Goal: Task Accomplishment & Management: Use online tool/utility

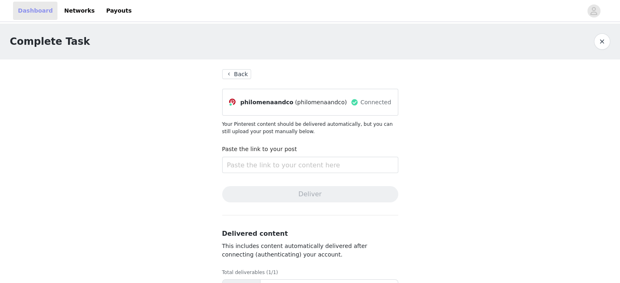
click at [25, 11] on link "Dashboard" at bounding box center [35, 11] width 44 height 18
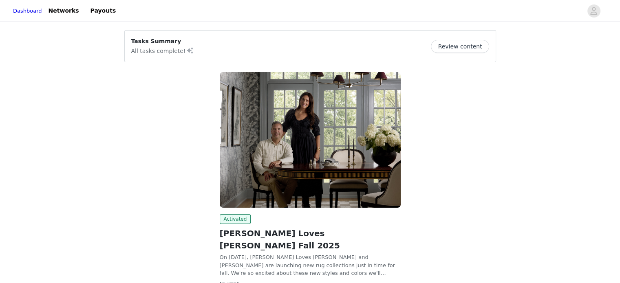
click at [456, 46] on button "Review content" at bounding box center [460, 46] width 58 height 13
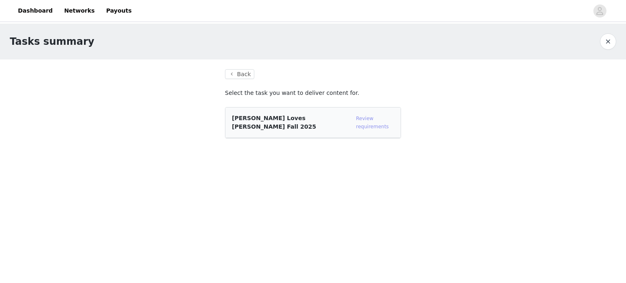
click at [370, 117] on link "Review requirements" at bounding box center [372, 123] width 33 height 14
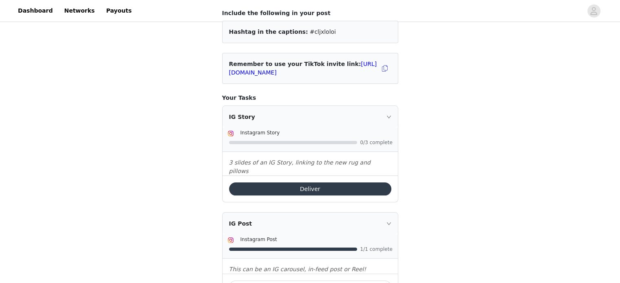
scroll to position [68, 0]
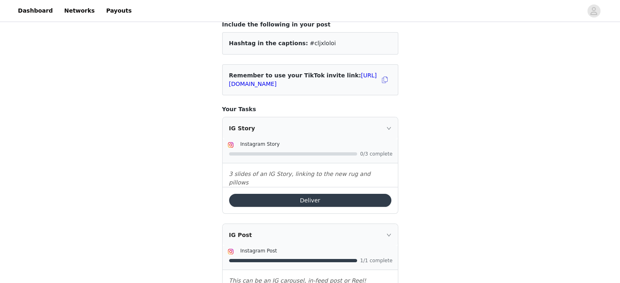
click at [325, 194] on button "Deliver" at bounding box center [310, 200] width 162 height 13
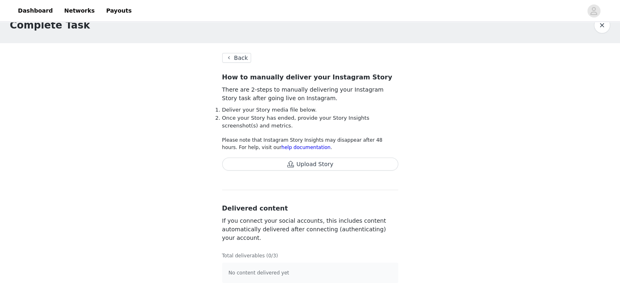
scroll to position [26, 0]
